Goal: Communication & Community: Answer question/provide support

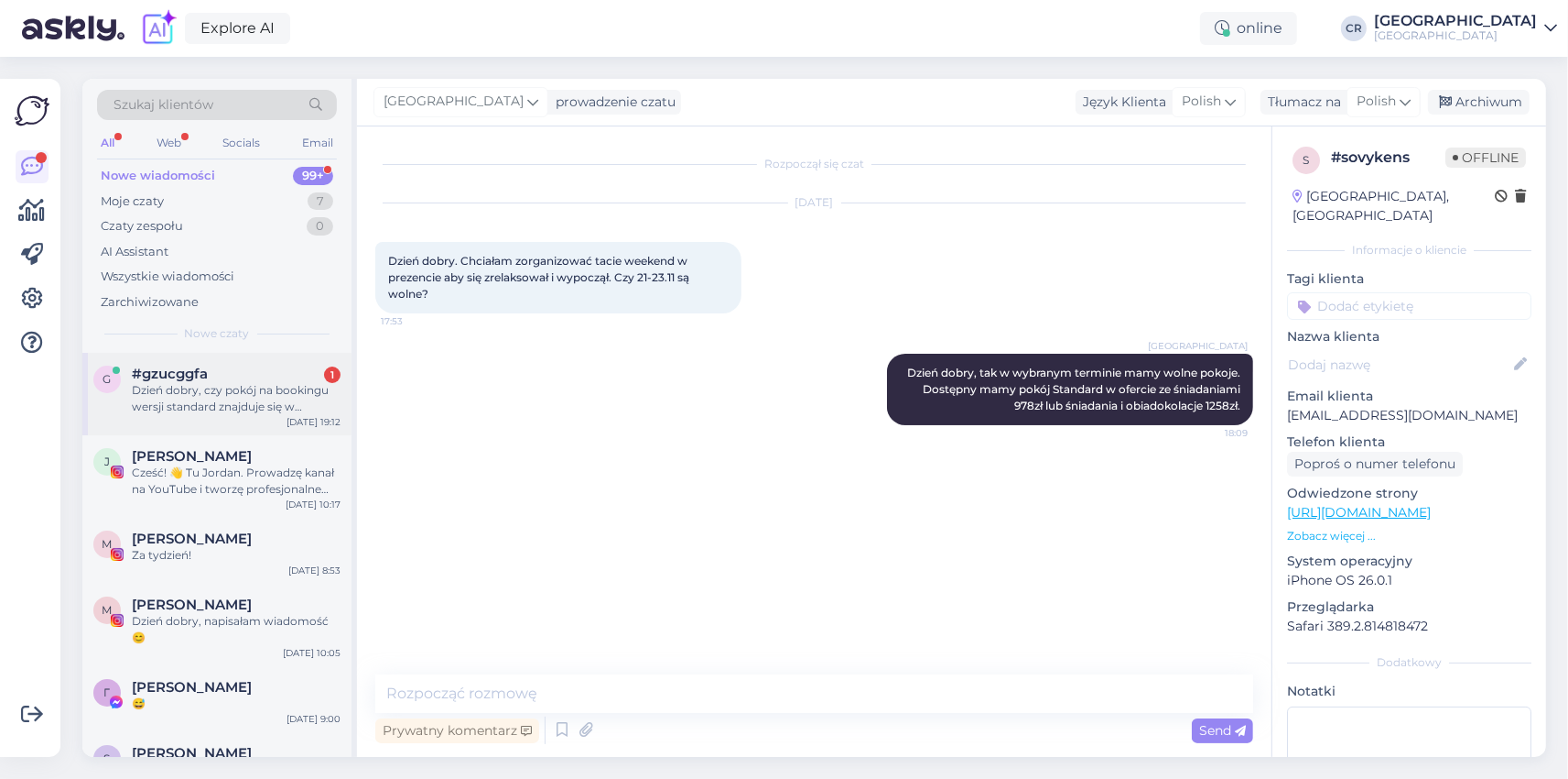
click at [226, 393] on div "Dzień dobry, czy pokój na bookingu wersji standard znajduje się w budynku przez…" at bounding box center [236, 397] width 209 height 33
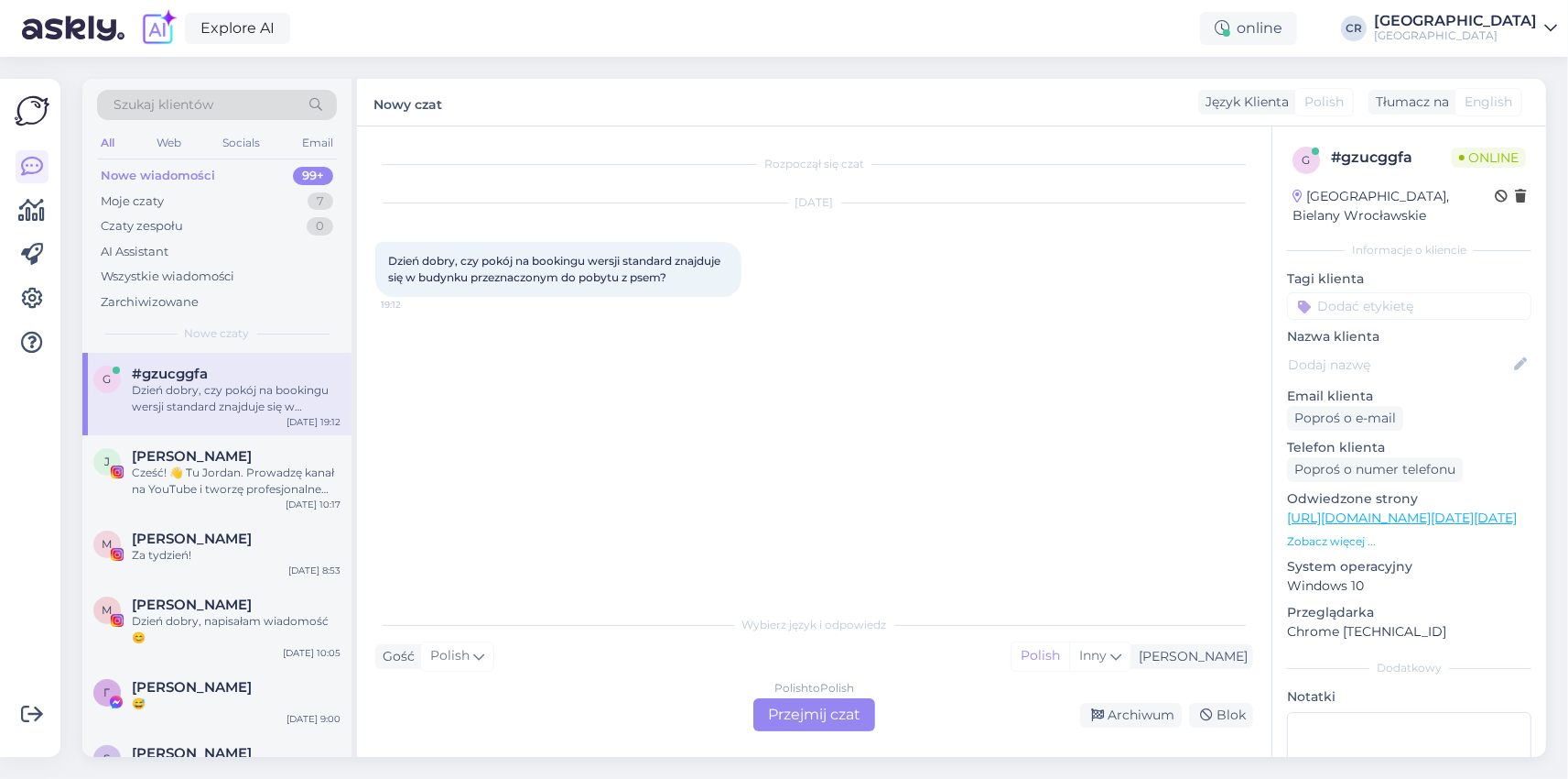
click at [803, 717] on div "Polish to Polish Przejmij czat" at bounding box center [814, 714] width 122 height 33
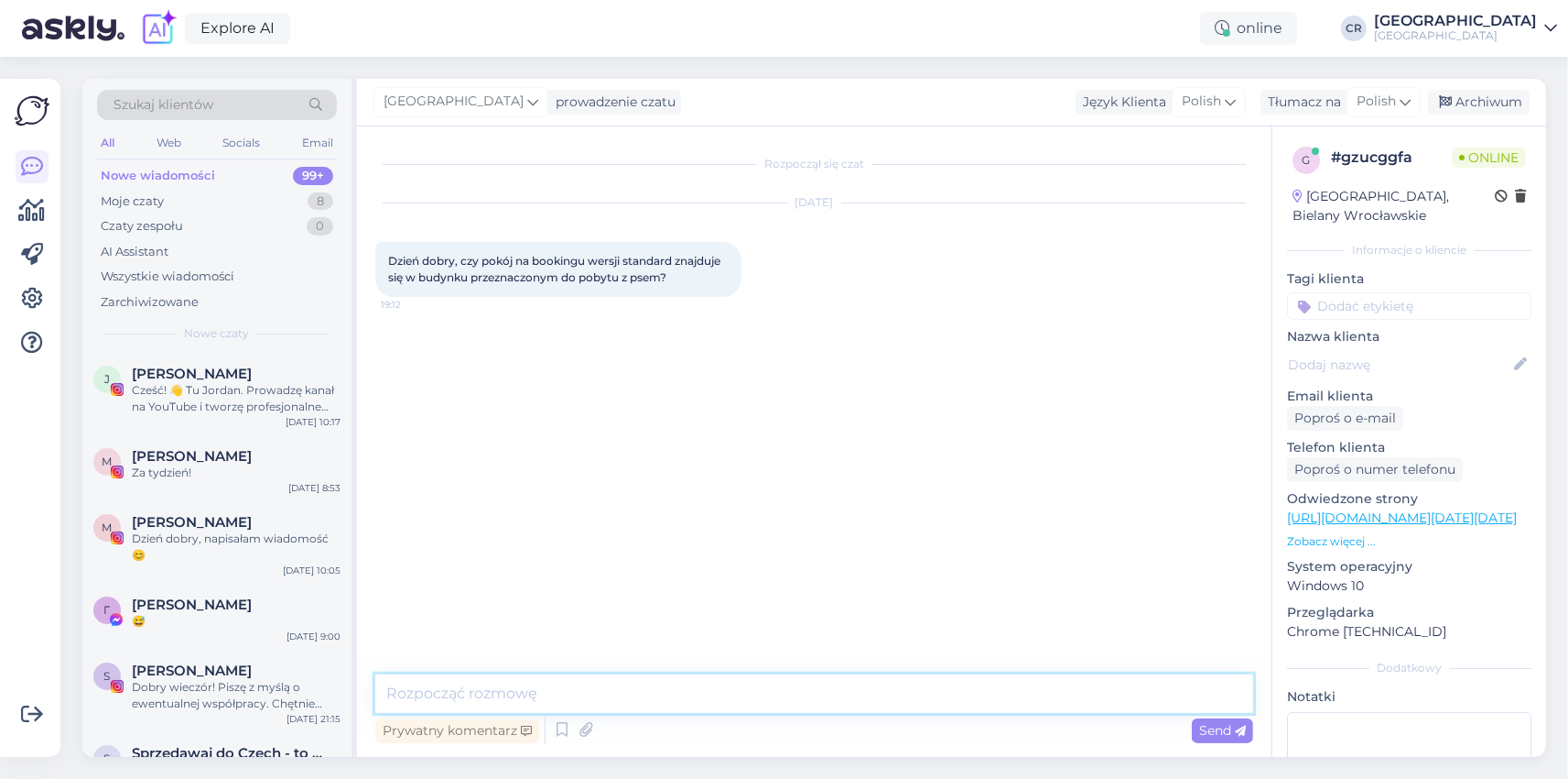
click at [618, 694] on textarea at bounding box center [814, 693] width 878 height 39
type textarea "Dzień dobry, tak pokój standard znajduje się w budynku przeznaczonym dla pobytó…"
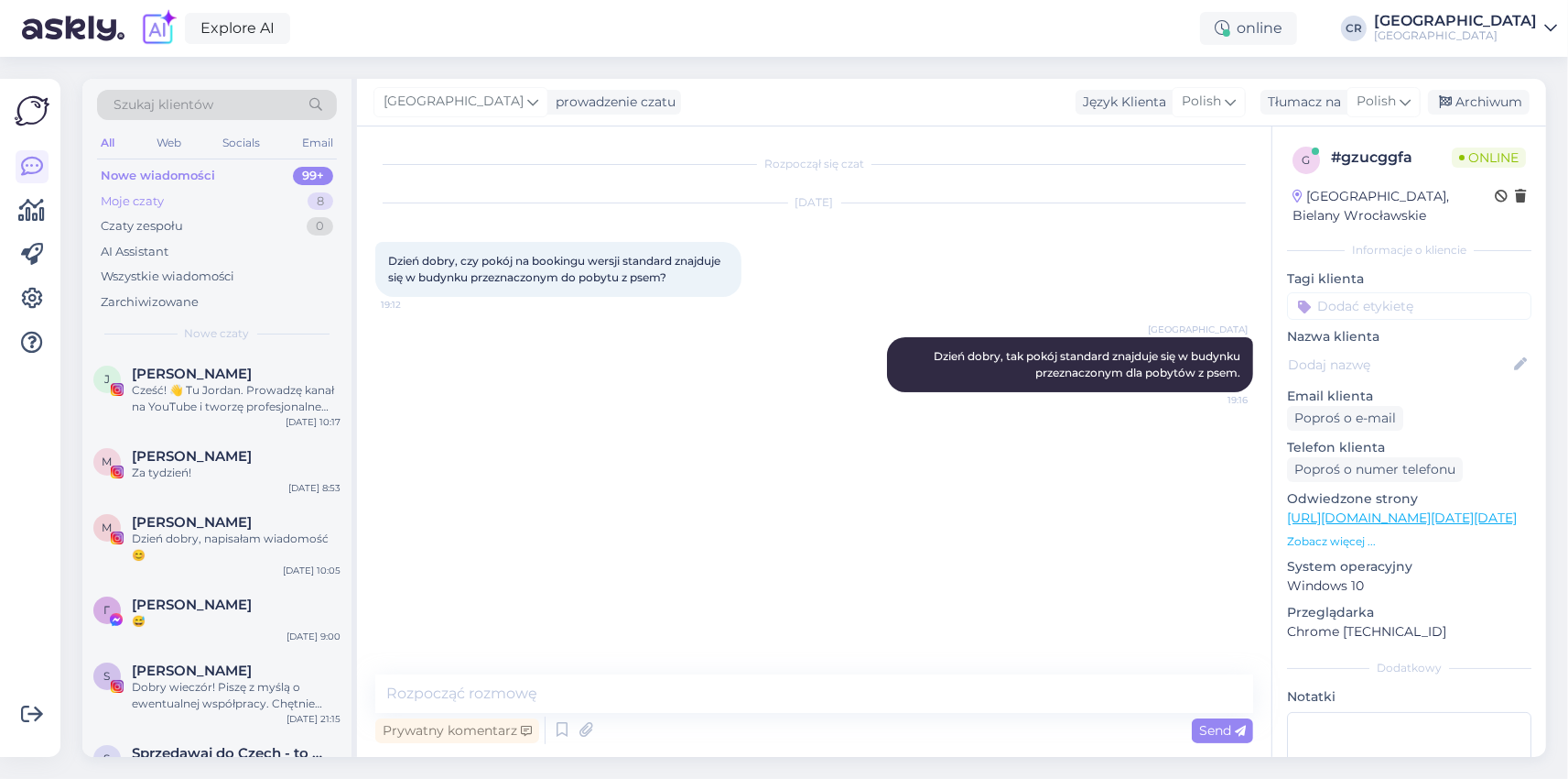
click at [157, 191] on div "Moje czaty 8" at bounding box center [217, 201] width 240 height 26
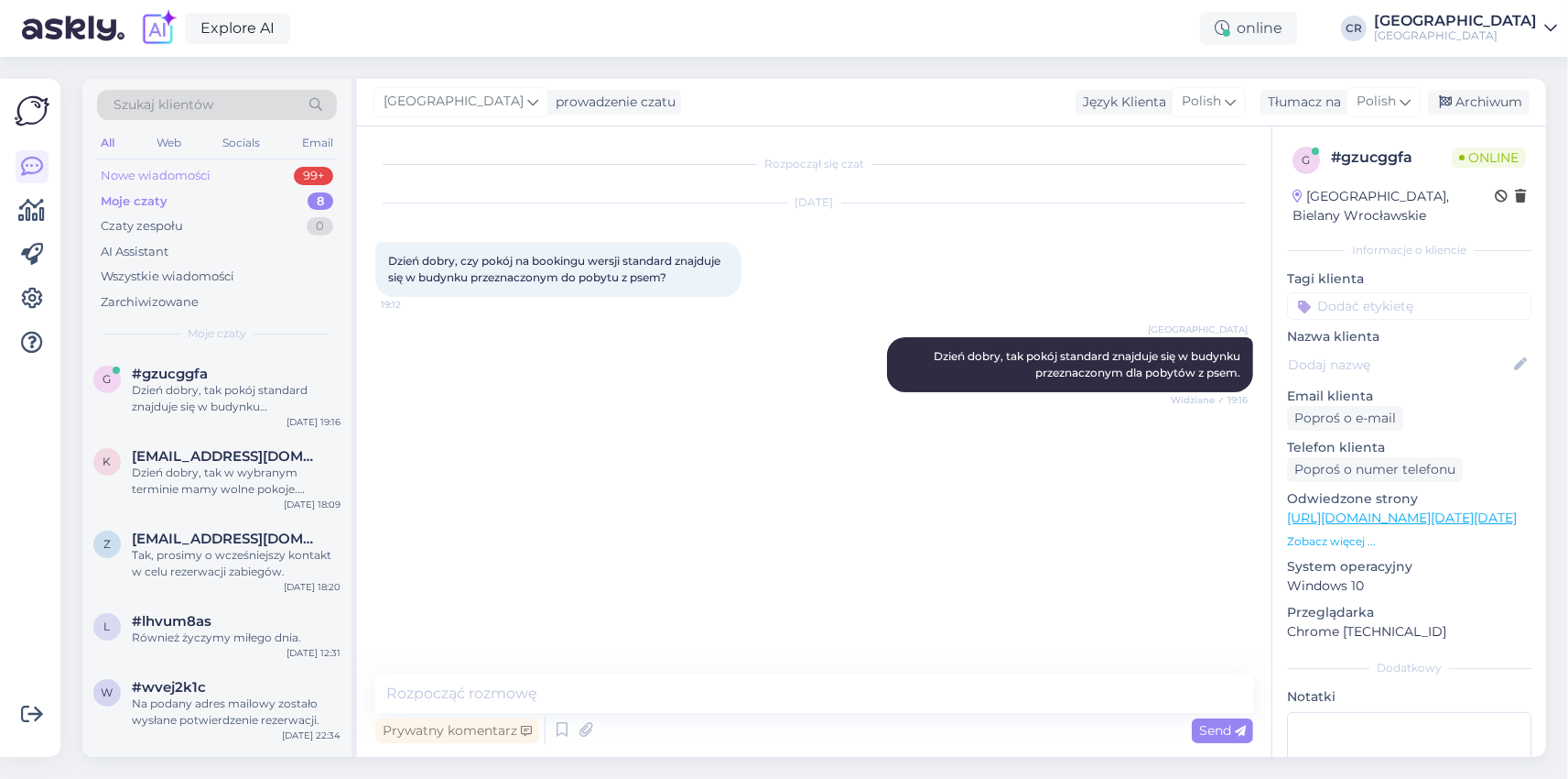
click at [158, 176] on div "Nowe wiadomości" at bounding box center [156, 175] width 110 height 18
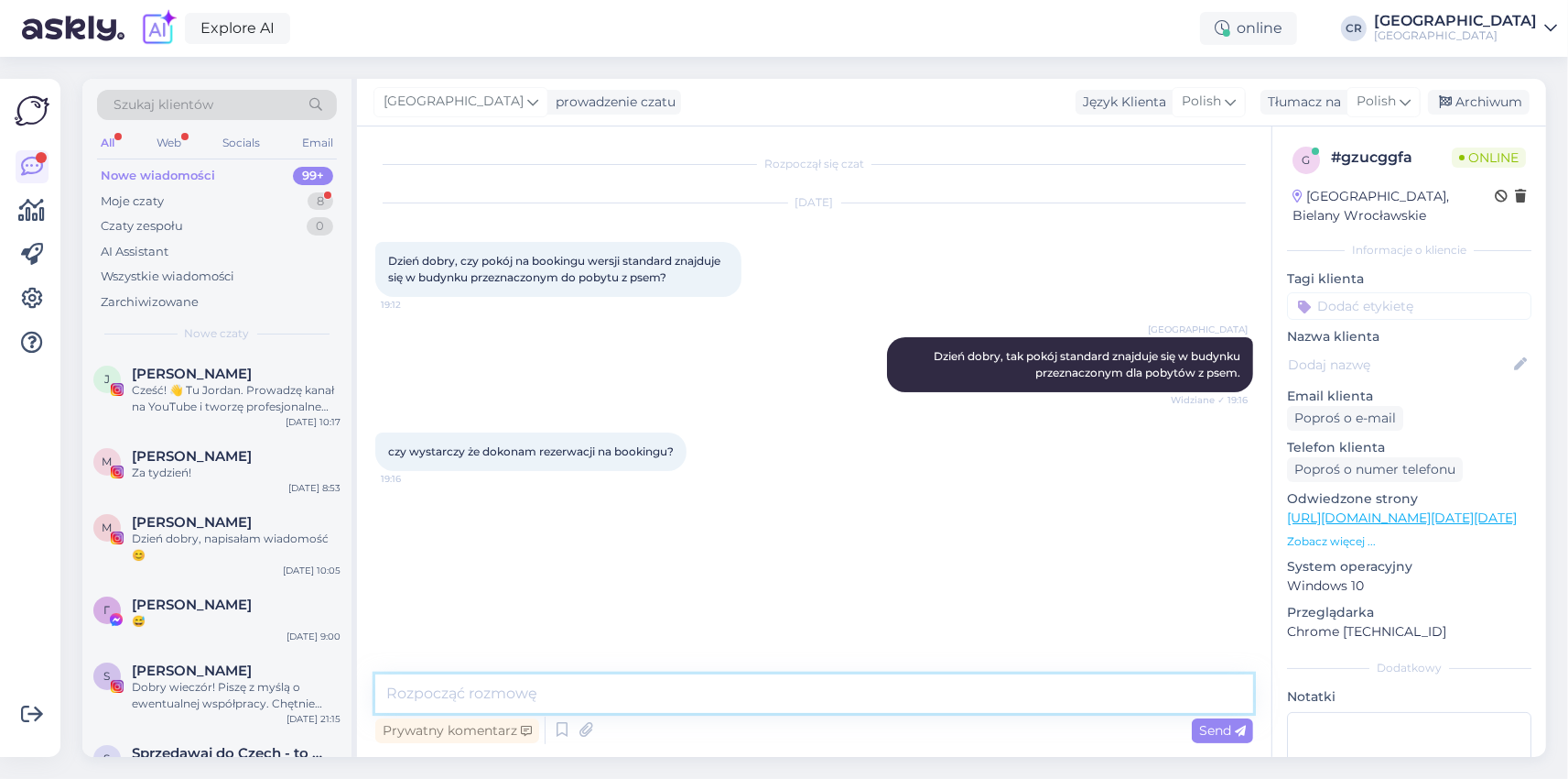
click at [504, 688] on textarea at bounding box center [814, 693] width 878 height 39
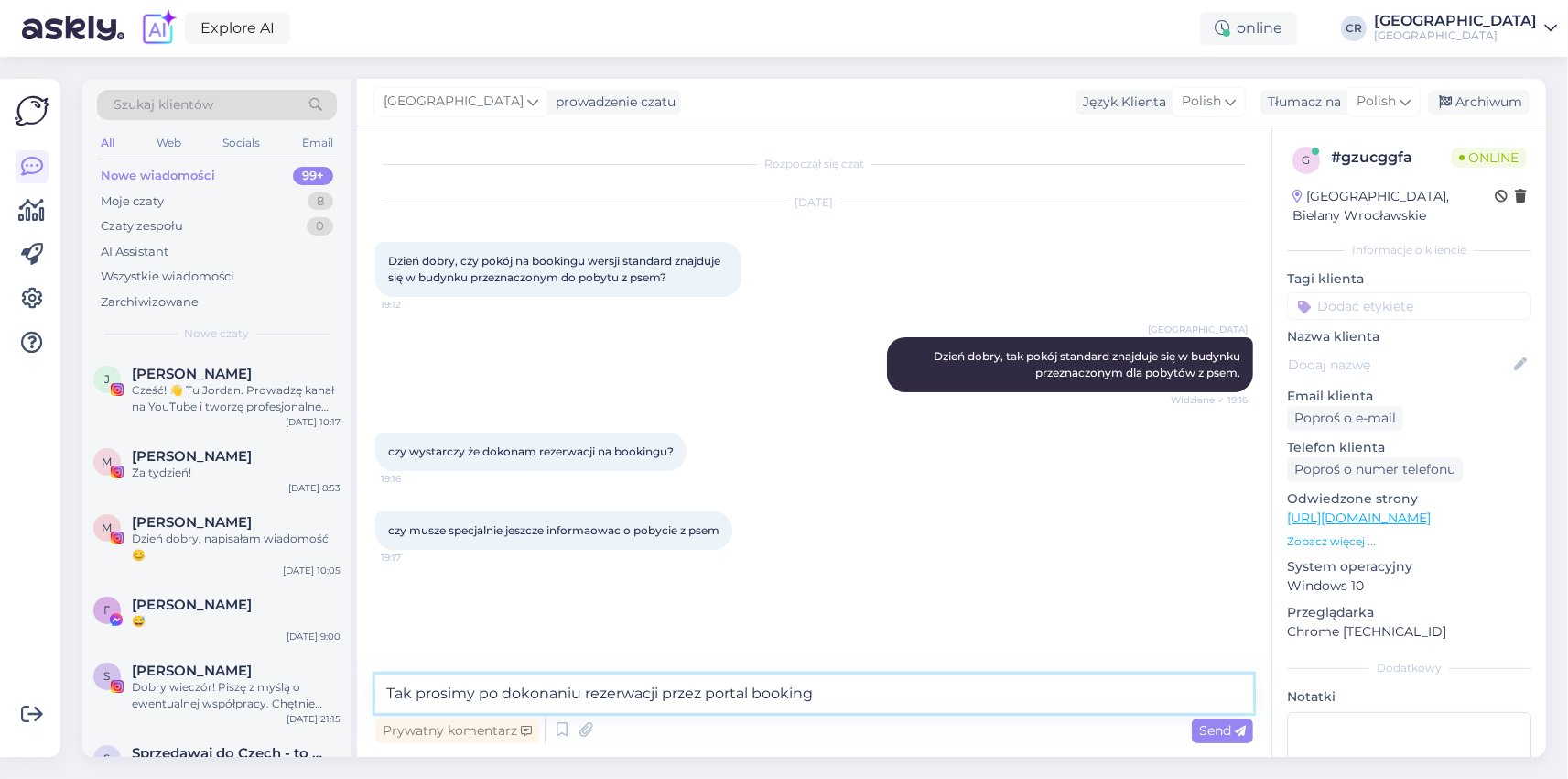
click at [409, 696] on textarea "Tak prosimy po dokonaniu rezerwacji przez portal booking" at bounding box center [814, 693] width 878 height 39
click at [834, 694] on textarea "Tak, prosimy po dokonaniu rezerwacji przez portal booking" at bounding box center [814, 693] width 878 height 39
type textarea "Tak, prosimy po dokonaniu rezerwacji przez portal booking o informację że przyj…"
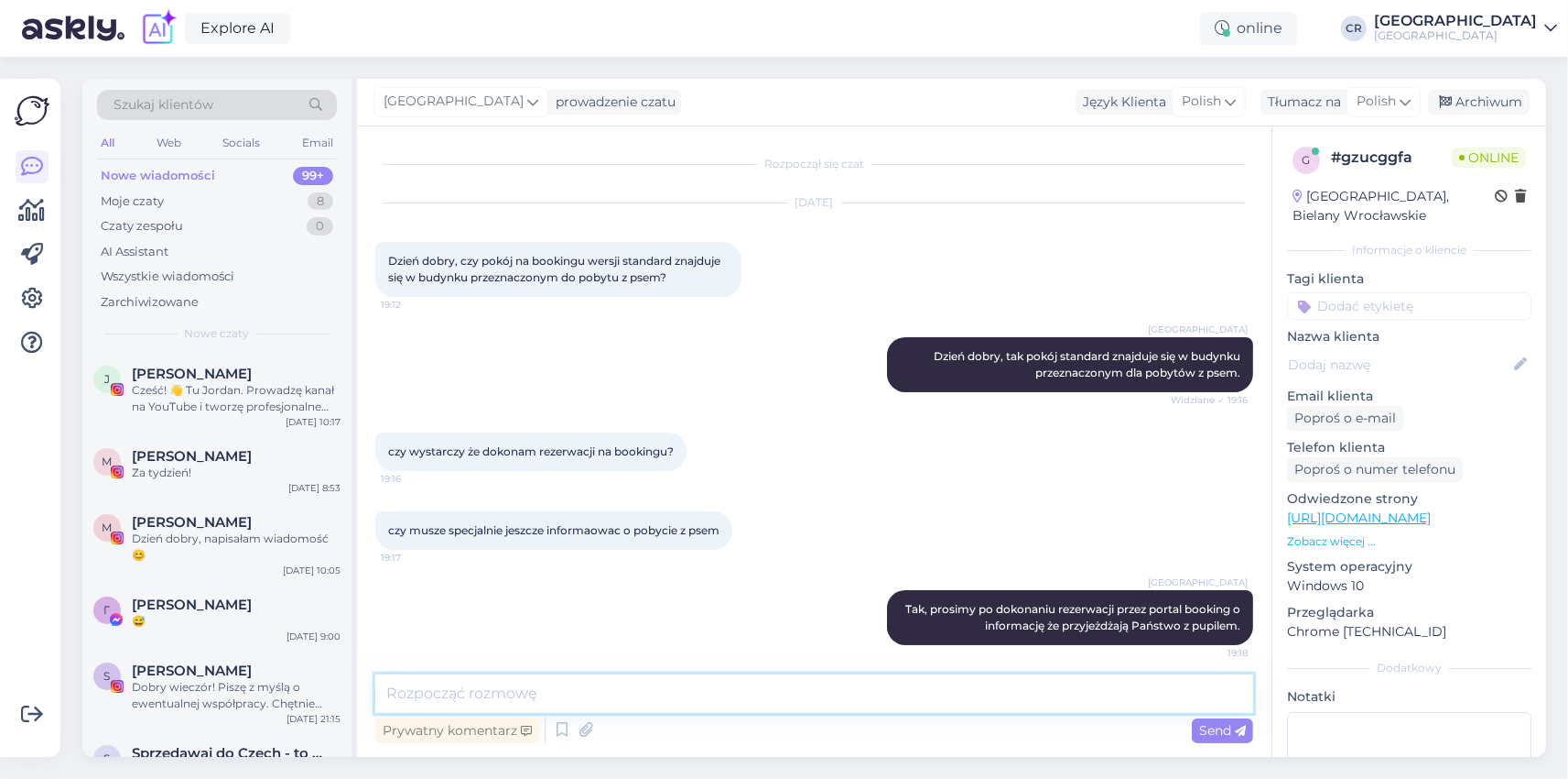
scroll to position [7, 0]
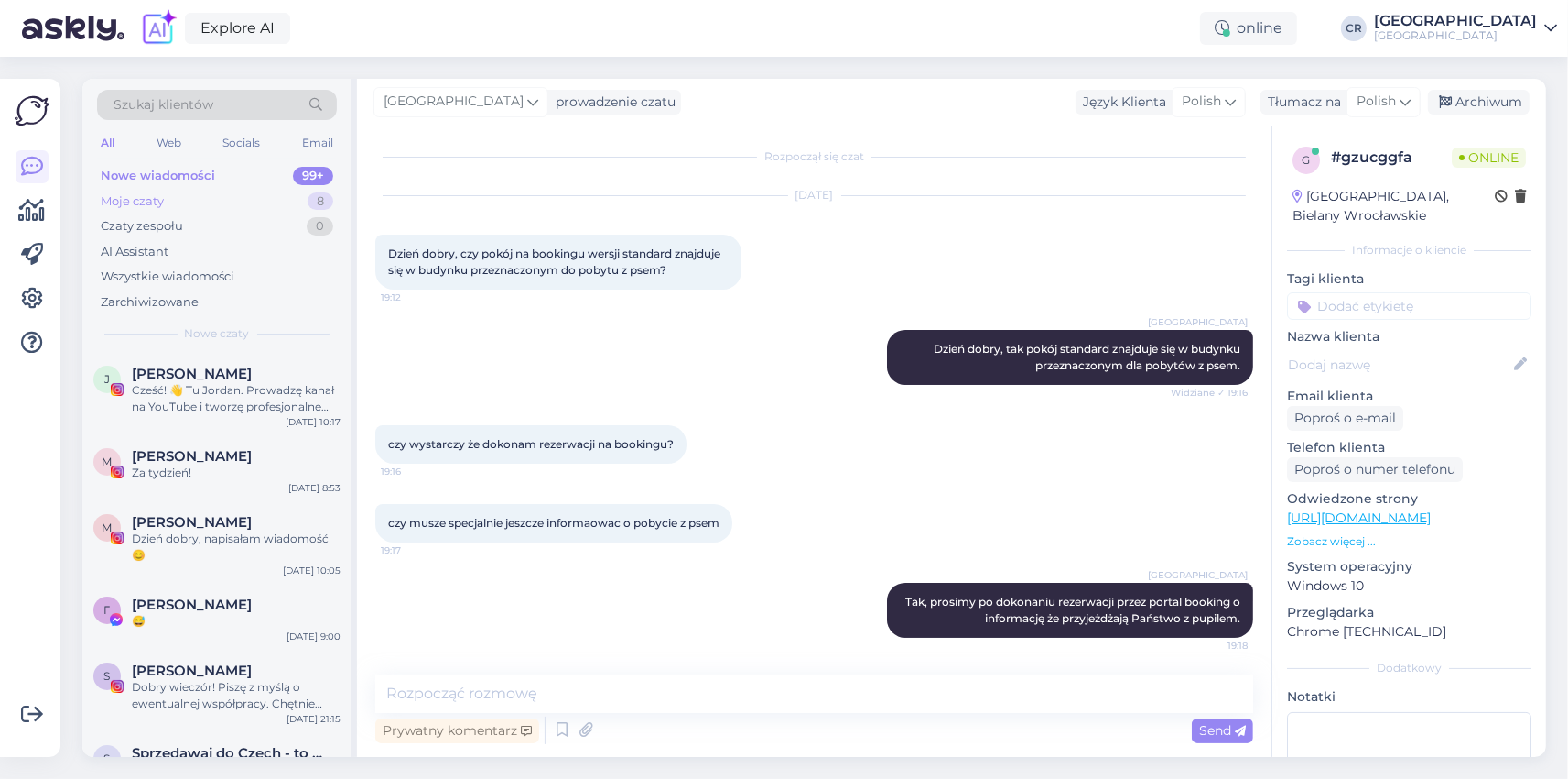
click at [151, 193] on div "Moje czaty" at bounding box center [133, 201] width 63 height 18
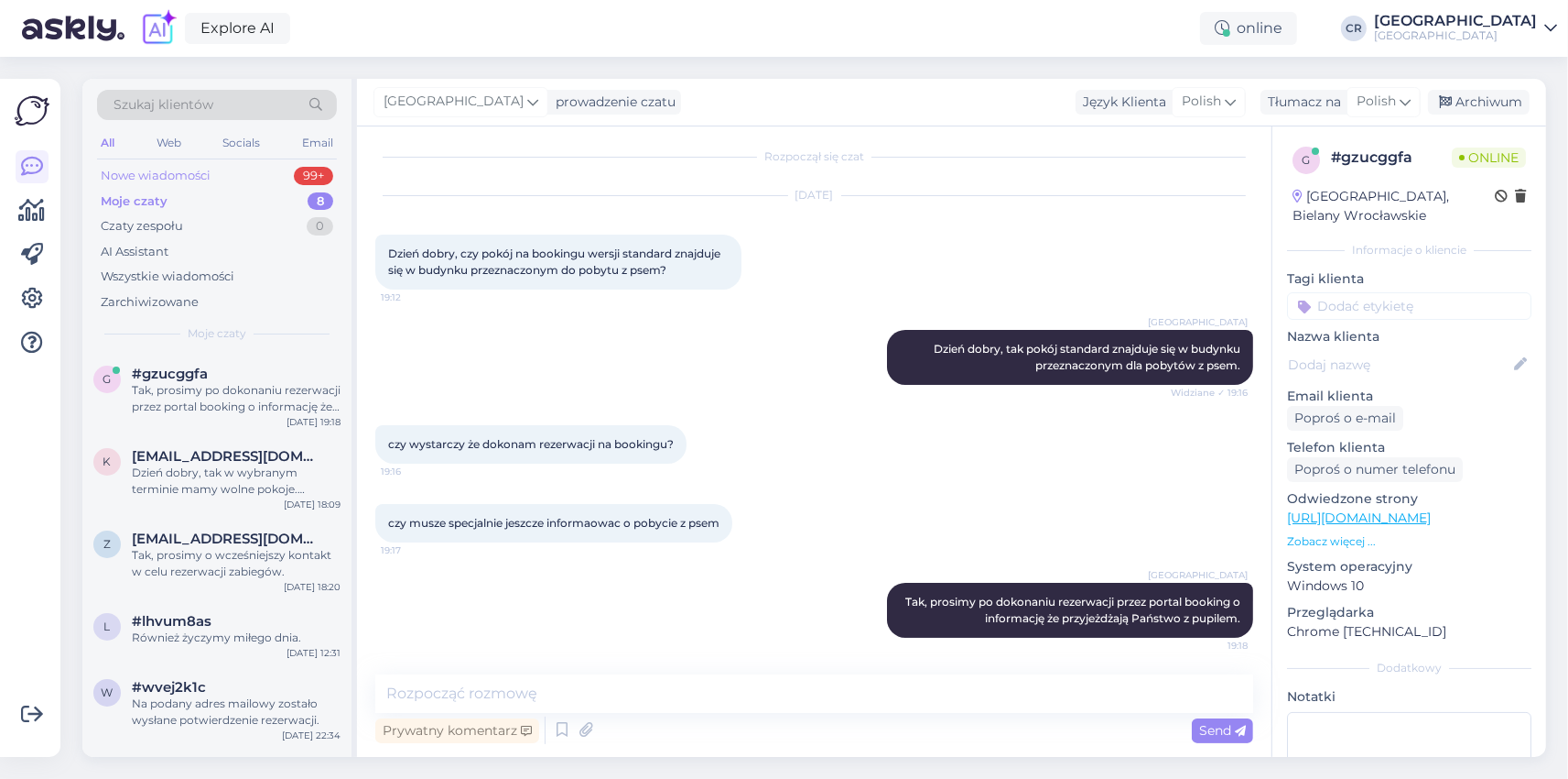
click at [163, 167] on div "Nowe wiadomości" at bounding box center [156, 175] width 110 height 18
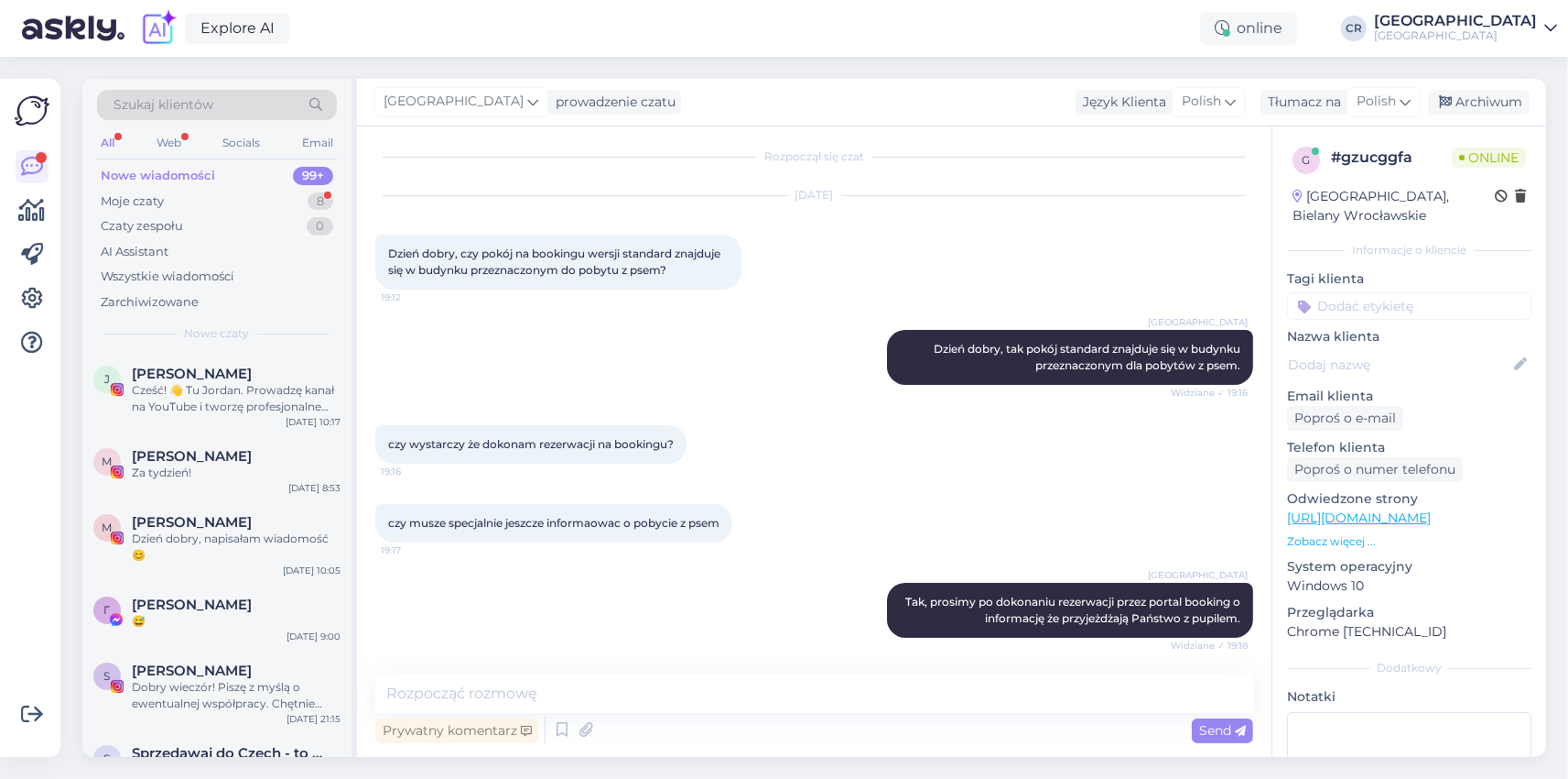
scroll to position [86, 0]
